Goal: Information Seeking & Learning: Learn about a topic

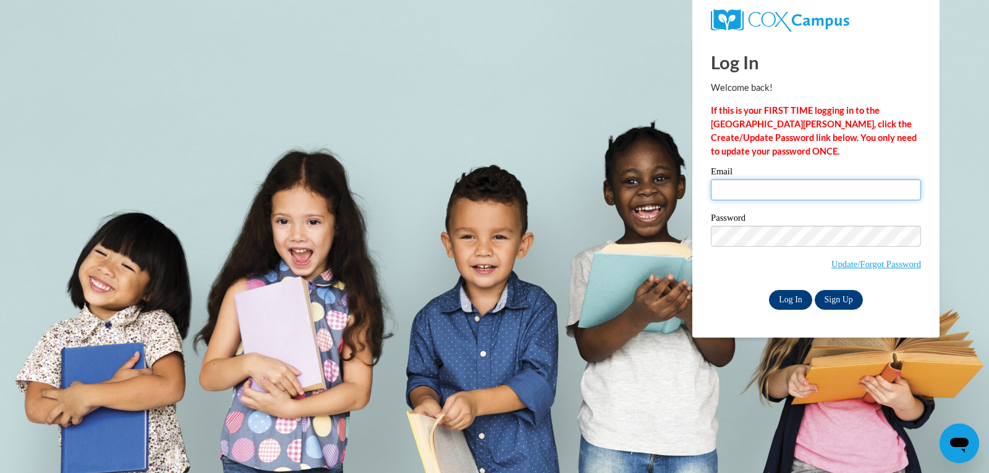
type input "sjames726@yahoo.com"
drag, startPoint x: 786, startPoint y: 291, endPoint x: 702, endPoint y: 374, distance: 118.9
click at [786, 291] on input "Log In" at bounding box center [790, 300] width 43 height 20
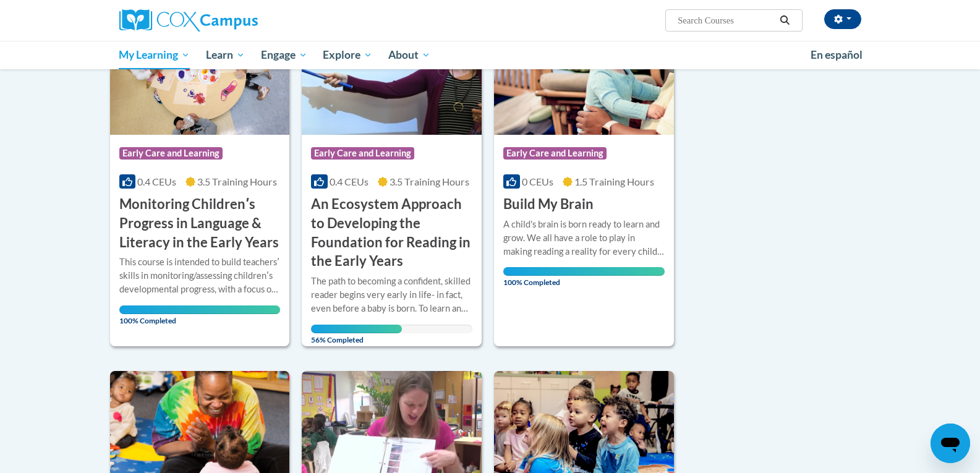
scroll to position [185, 0]
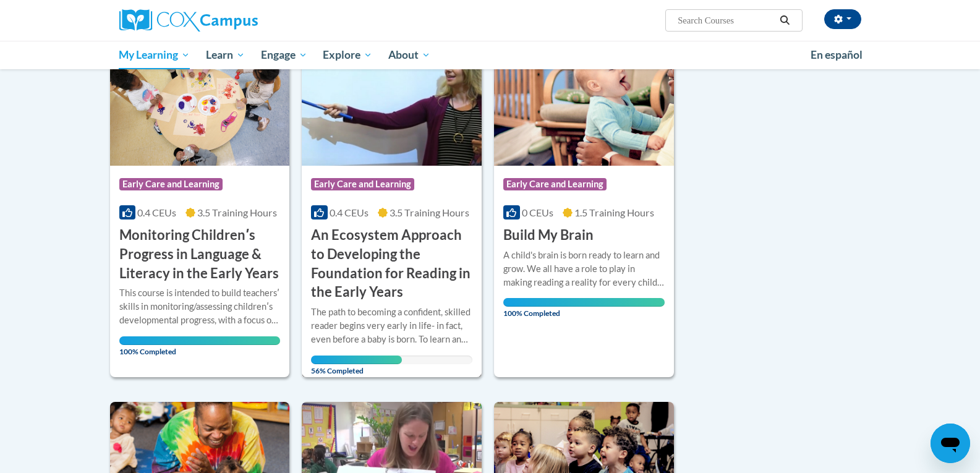
click at [399, 140] on img at bounding box center [392, 103] width 180 height 126
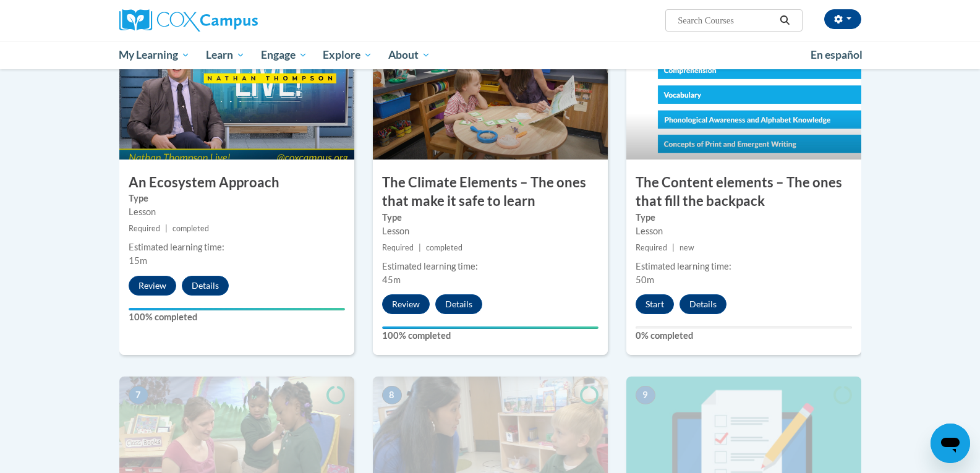
scroll to position [742, 0]
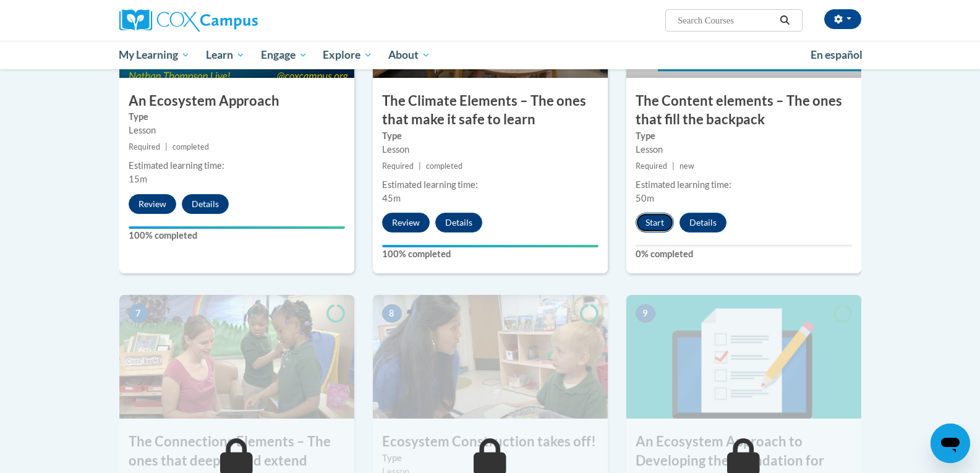
click at [648, 218] on button "Start" at bounding box center [655, 223] width 38 height 20
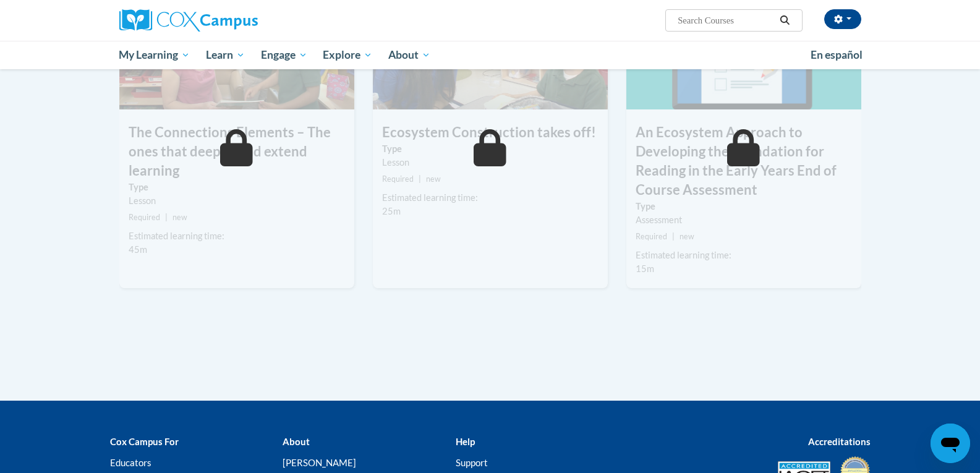
scroll to position [971, 0]
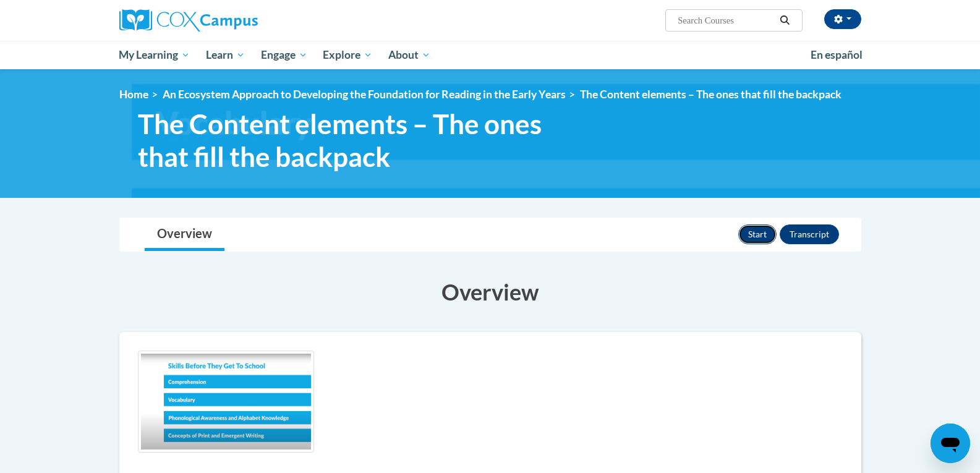
click at [749, 237] on button "Start" at bounding box center [757, 234] width 38 height 20
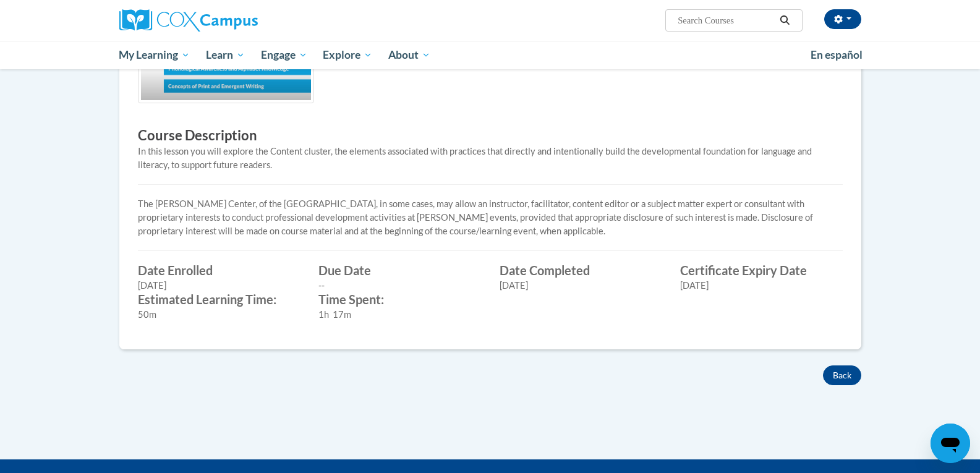
scroll to position [371, 0]
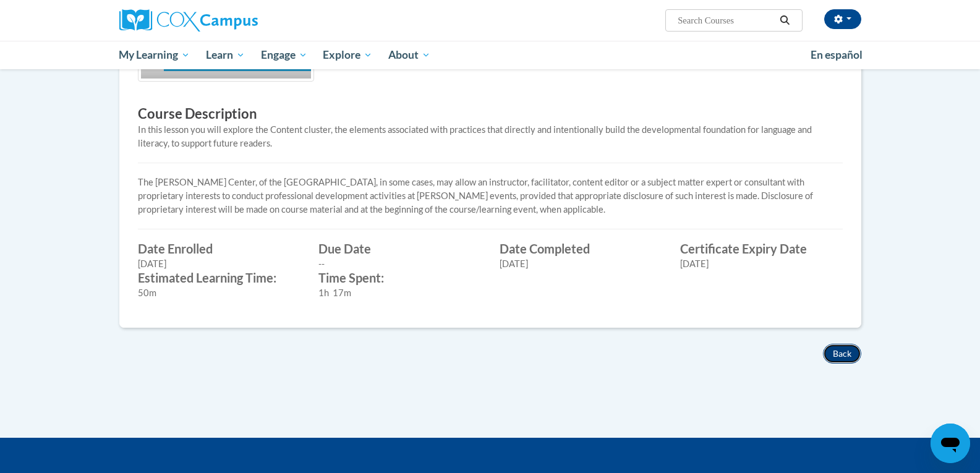
click at [846, 346] on button "Back" at bounding box center [842, 354] width 38 height 20
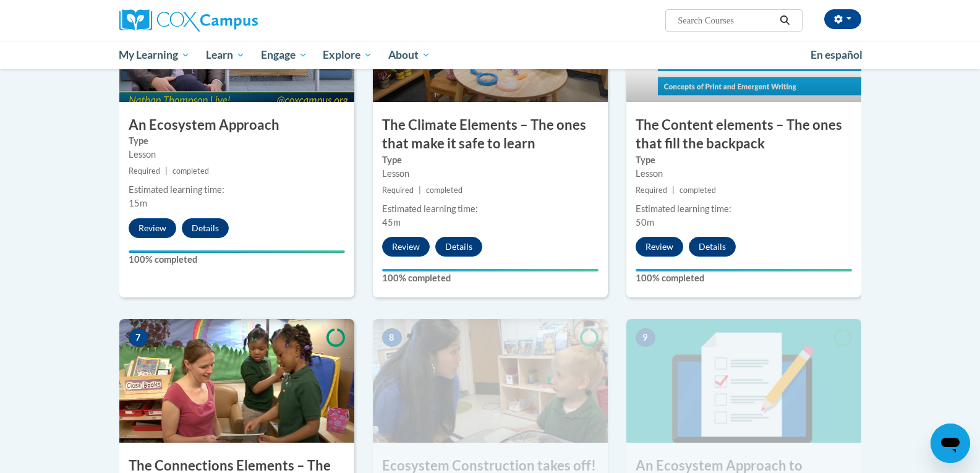
scroll to position [903, 0]
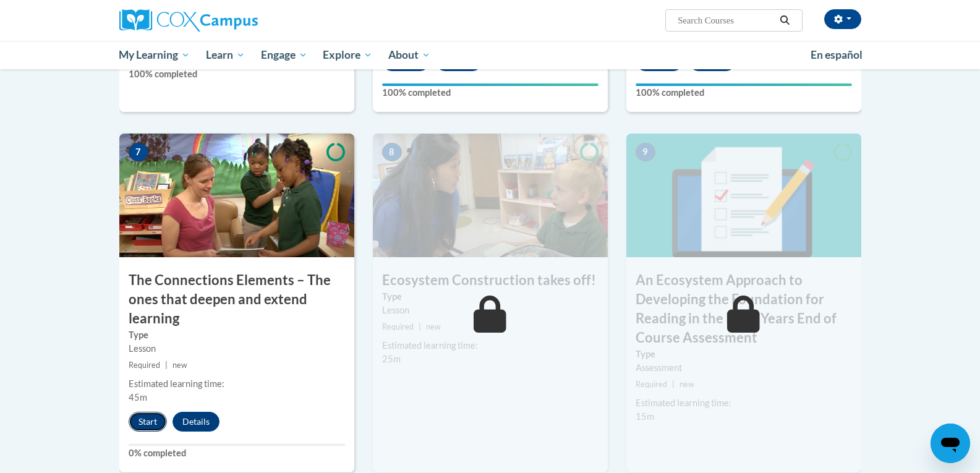
click at [135, 420] on button "Start" at bounding box center [148, 422] width 38 height 20
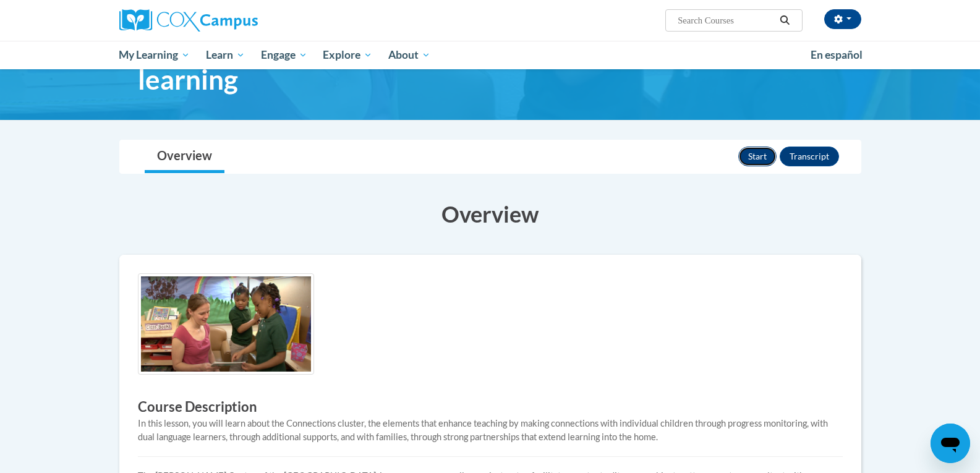
click at [756, 154] on button "Start" at bounding box center [757, 157] width 38 height 20
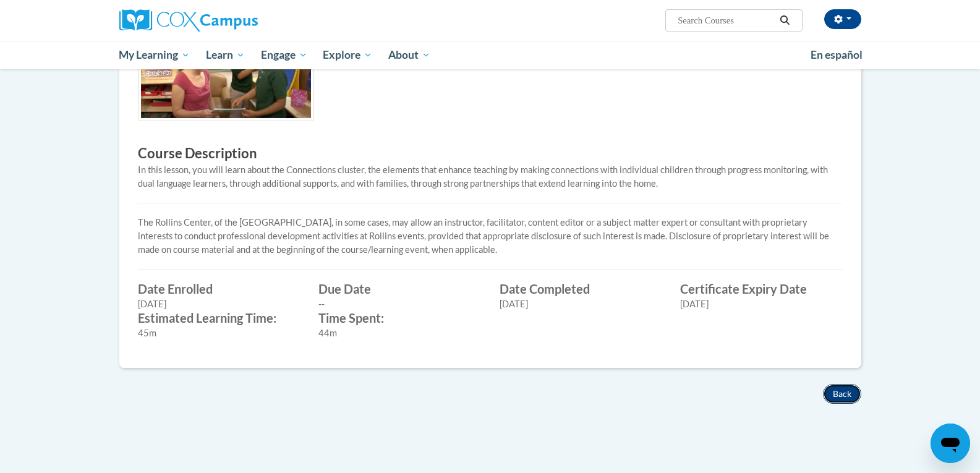
click at [832, 388] on button "Back" at bounding box center [842, 394] width 38 height 20
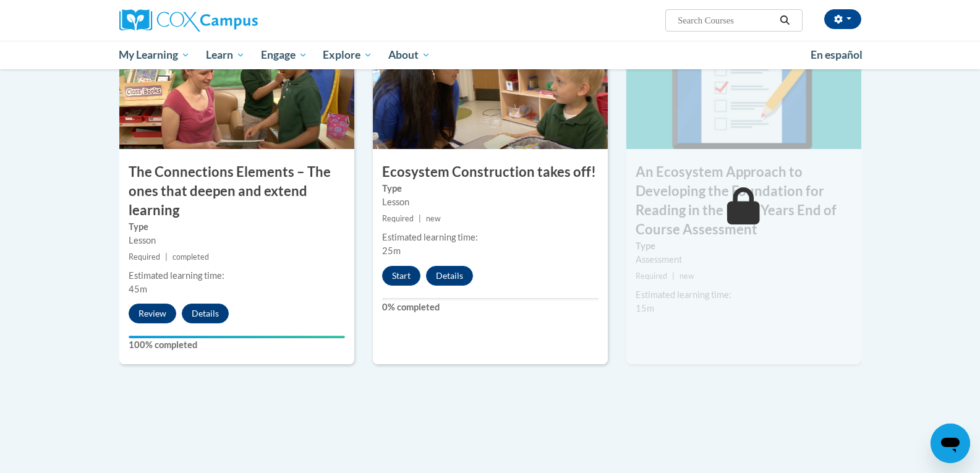
scroll to position [972, 0]
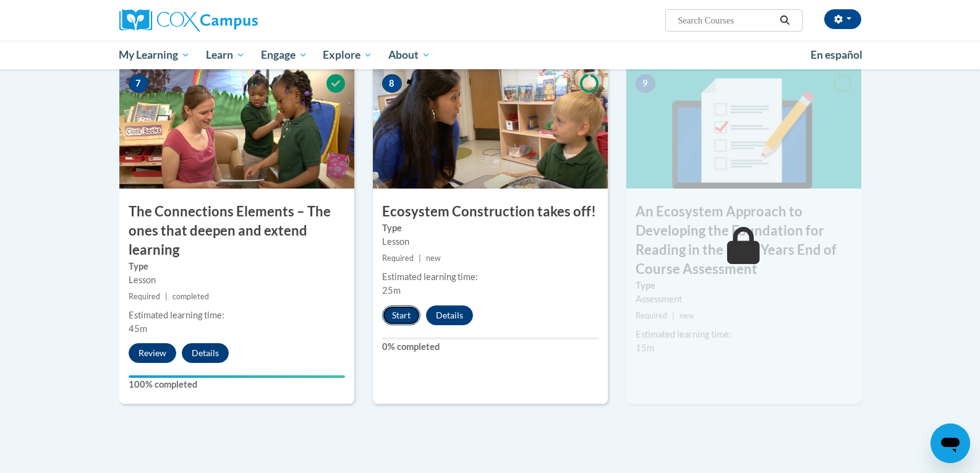
click at [396, 320] on button "Start" at bounding box center [401, 315] width 38 height 20
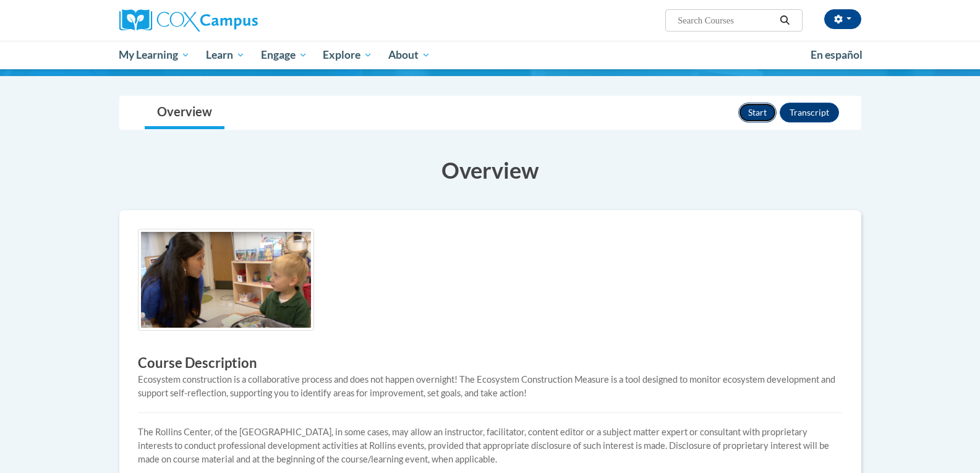
click at [749, 107] on button "Start" at bounding box center [757, 113] width 38 height 20
